Goal: Find contact information: Find contact information

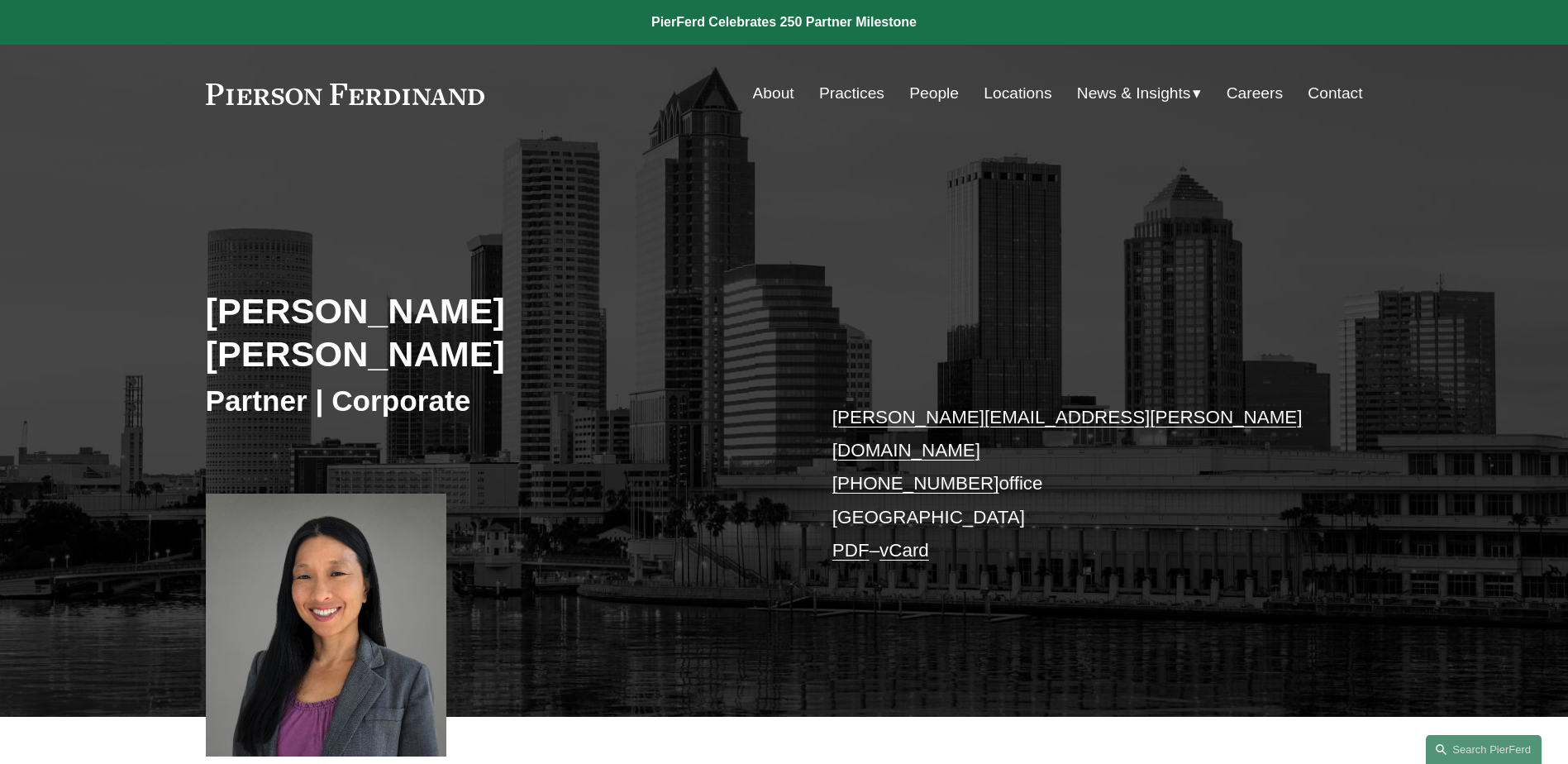
scroll to position [248, 0]
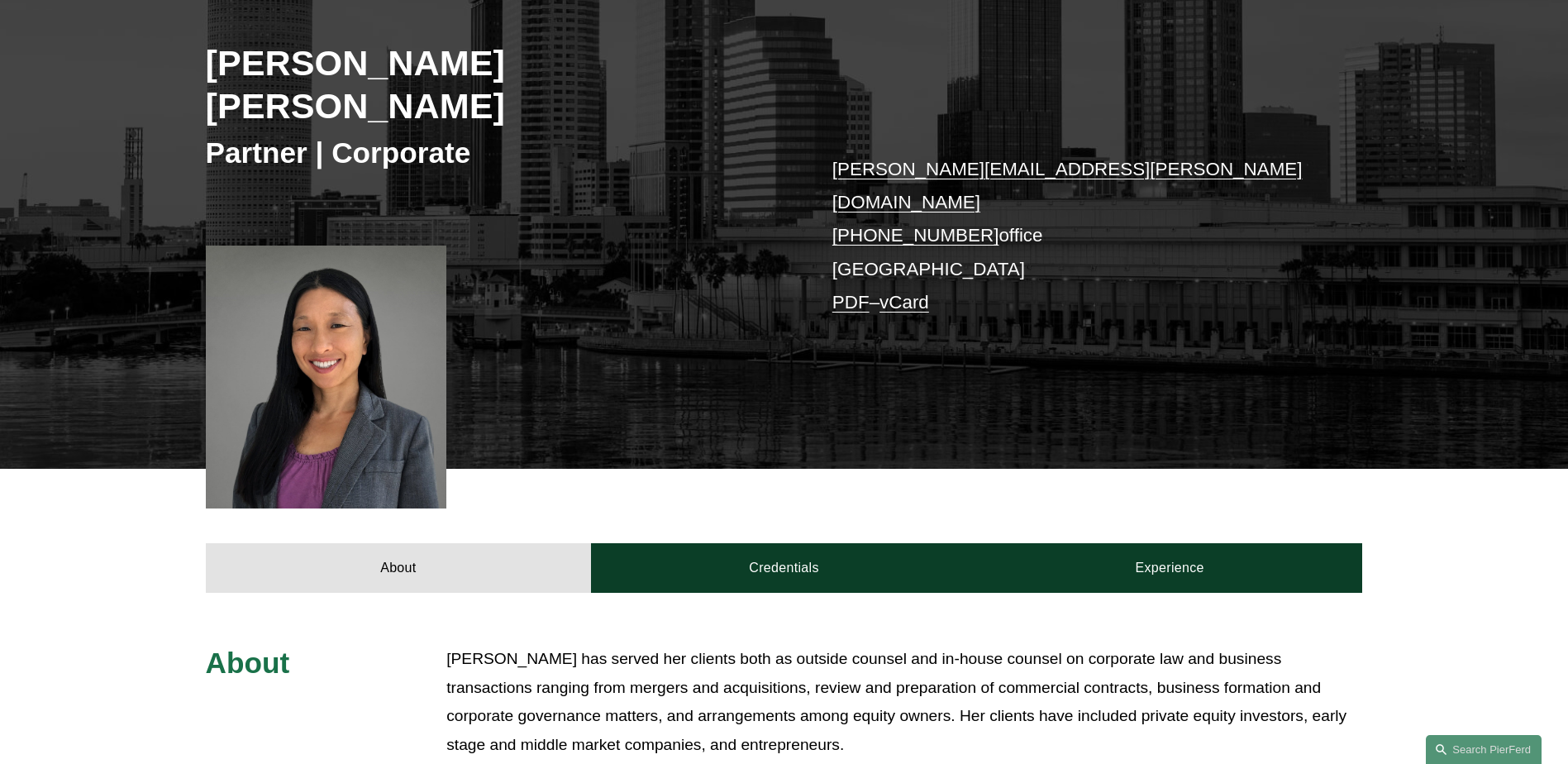
click at [921, 159] on link "[PERSON_NAME][EMAIL_ADDRESS][PERSON_NAME][DOMAIN_NAME]" at bounding box center [1067, 185] width 470 height 54
drag, startPoint x: 1061, startPoint y: 137, endPoint x: 828, endPoint y: 130, distance: 233.1
click at [828, 130] on div "[PERSON_NAME] [PERSON_NAME] Partner | Corporate [PERSON_NAME][EMAIL_ADDRESS][PE…" at bounding box center [784, 206] width 1568 height 527
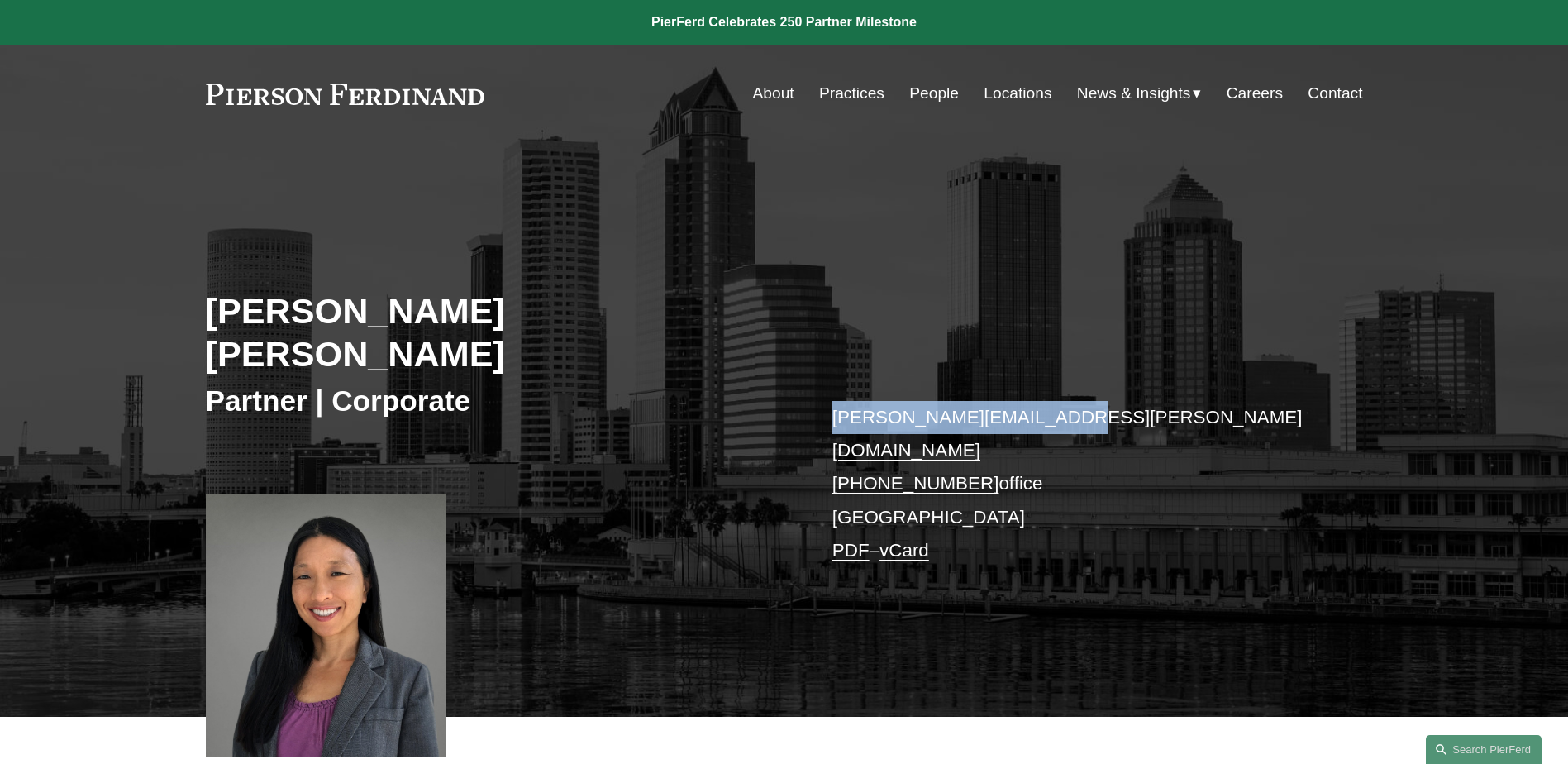
drag, startPoint x: 976, startPoint y: 389, endPoint x: 832, endPoint y: 390, distance: 144.0
click at [832, 401] on p "julia.lucas@pierferd.com +1.352.415.3253 office Tampa PDF – vCard" at bounding box center [1072, 484] width 482 height 167
copy link "[PERSON_NAME][EMAIL_ADDRESS][PERSON_NAME][DOMAIN_NAME]"
